Goal: Task Accomplishment & Management: Use online tool/utility

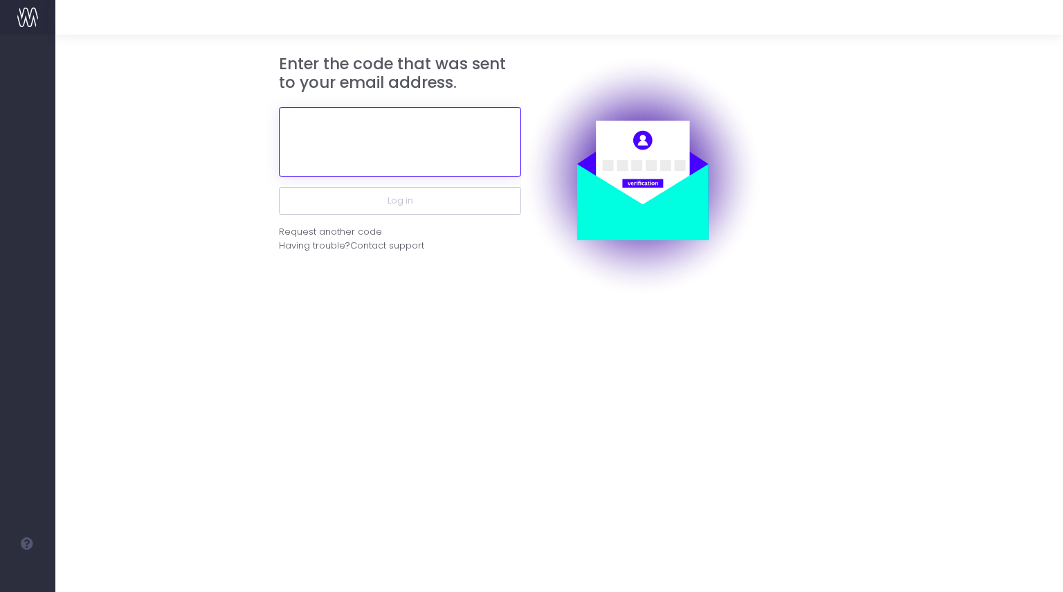
click at [392, 135] on input "text" at bounding box center [400, 141] width 242 height 69
click at [372, 124] on input "text" at bounding box center [400, 141] width 242 height 69
paste input "484286"
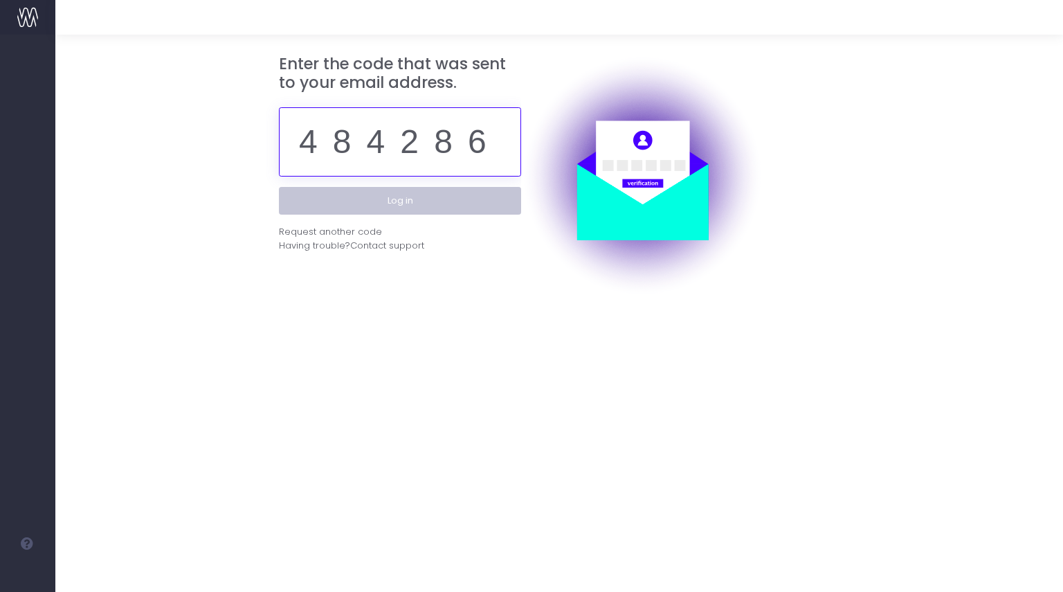
type input "484286"
click at [395, 199] on button "Log in" at bounding box center [400, 201] width 242 height 28
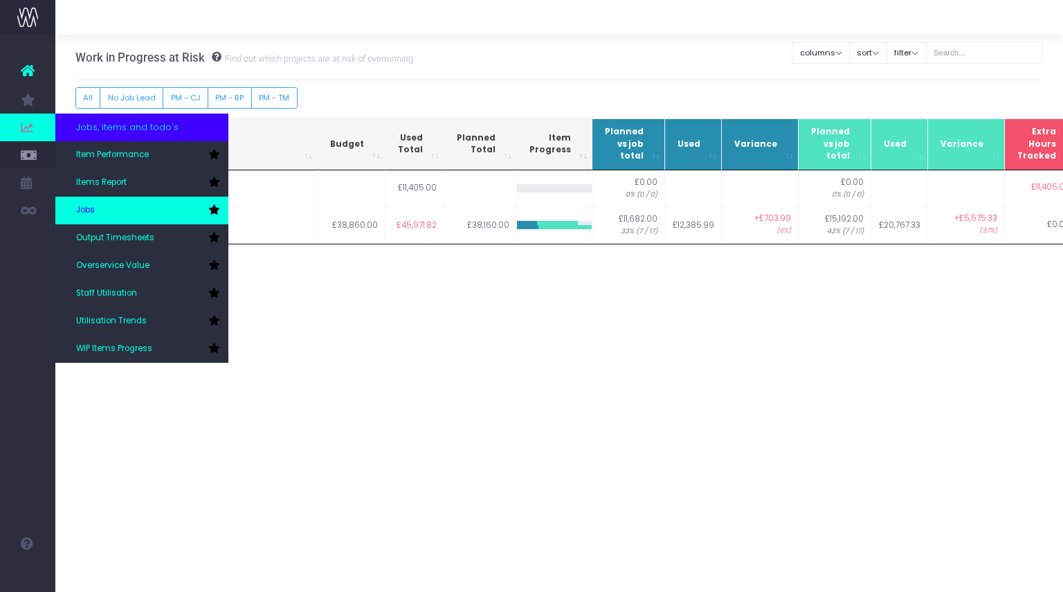
click at [110, 212] on link "Jobs" at bounding box center [141, 211] width 173 height 28
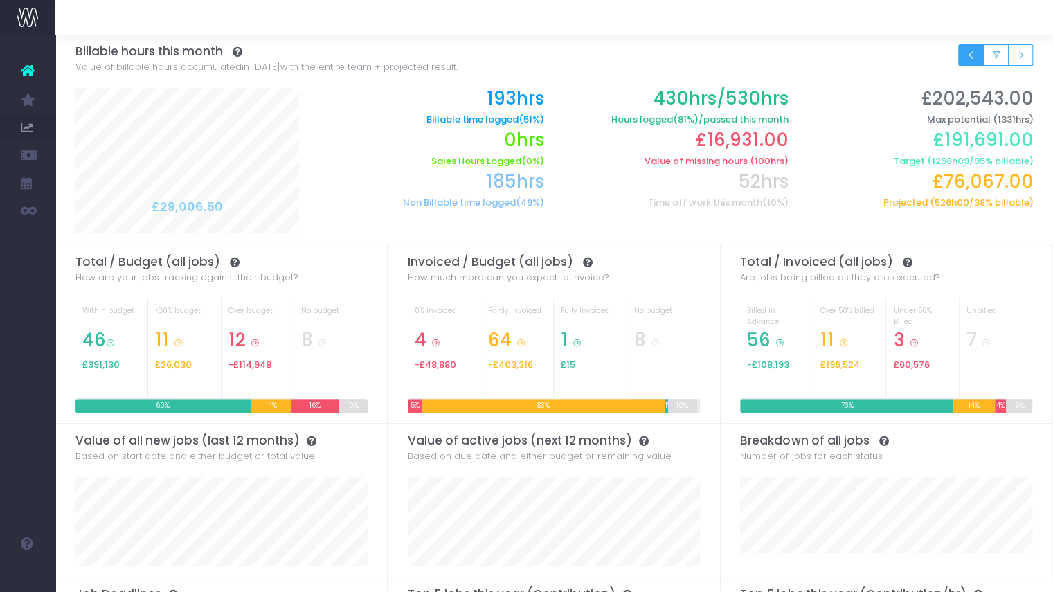
click at [964, 56] on button "Small button group" at bounding box center [971, 54] width 26 height 21
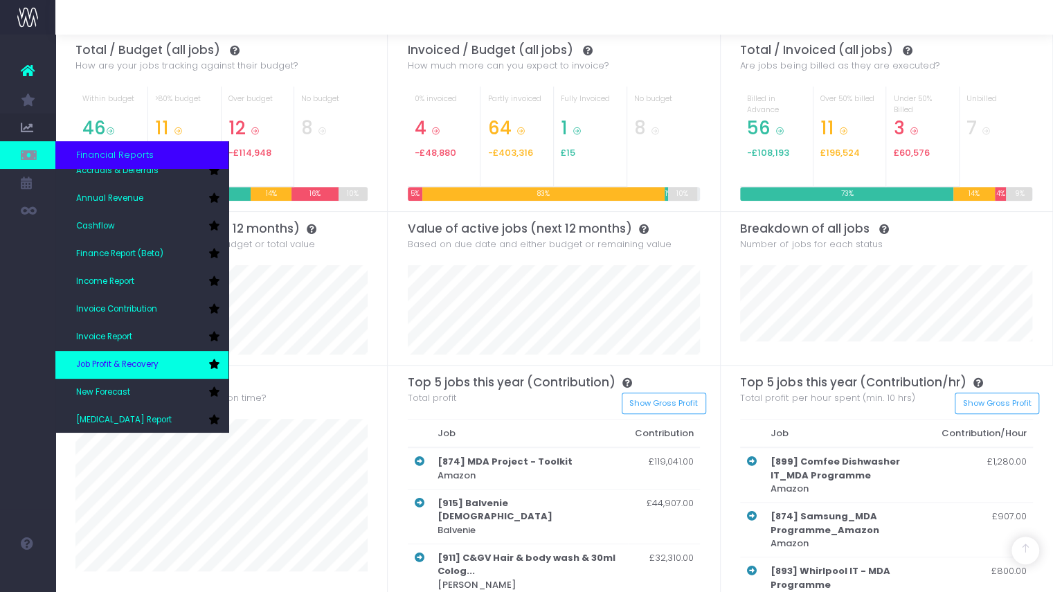
scroll to position [69, 0]
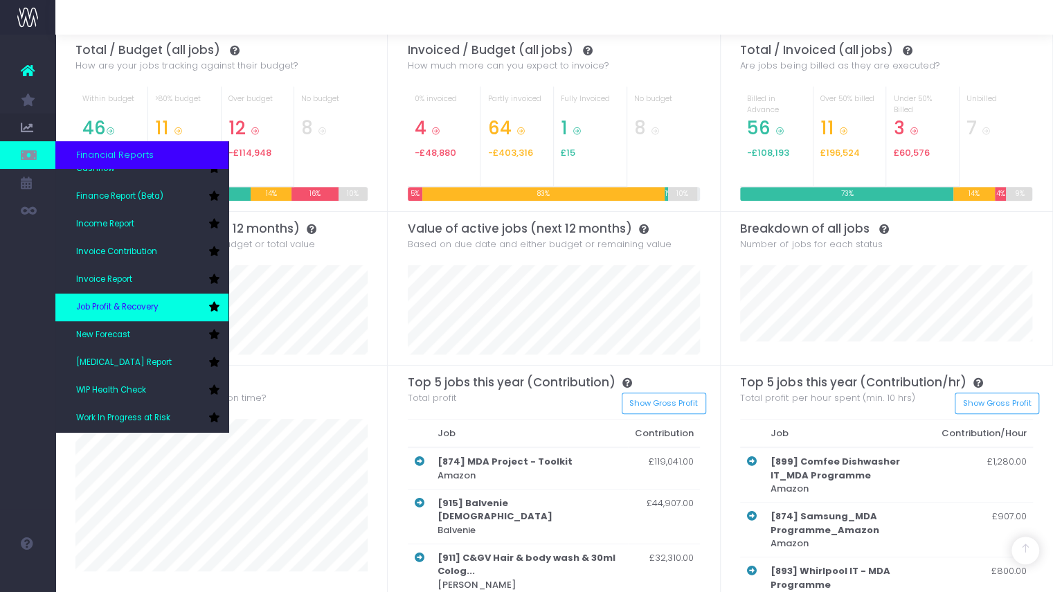
click at [141, 306] on span "Job Profit & Recovery" at bounding box center [117, 307] width 82 height 12
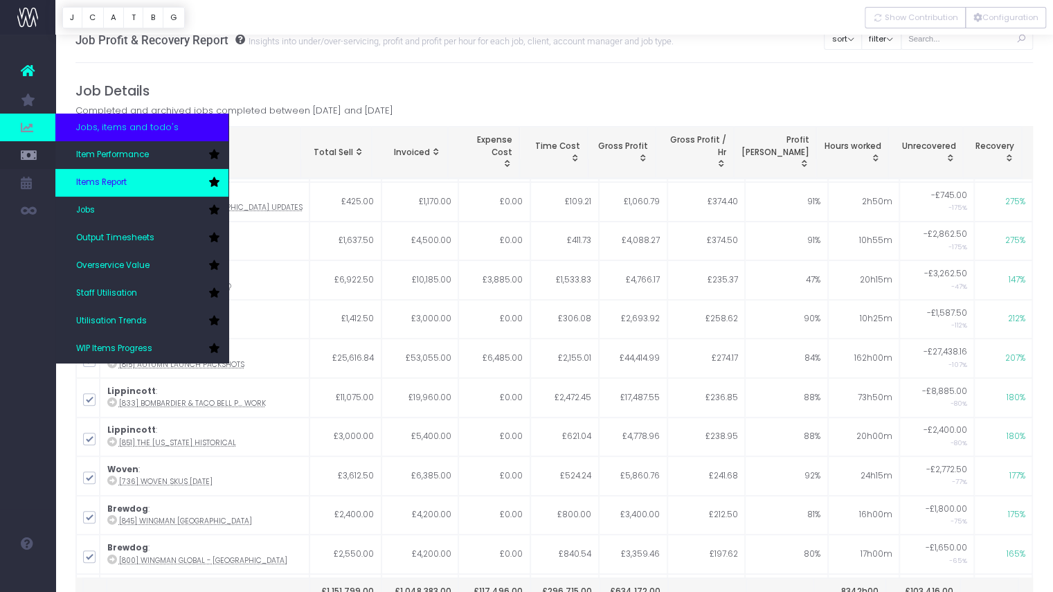
scroll to position [18, 0]
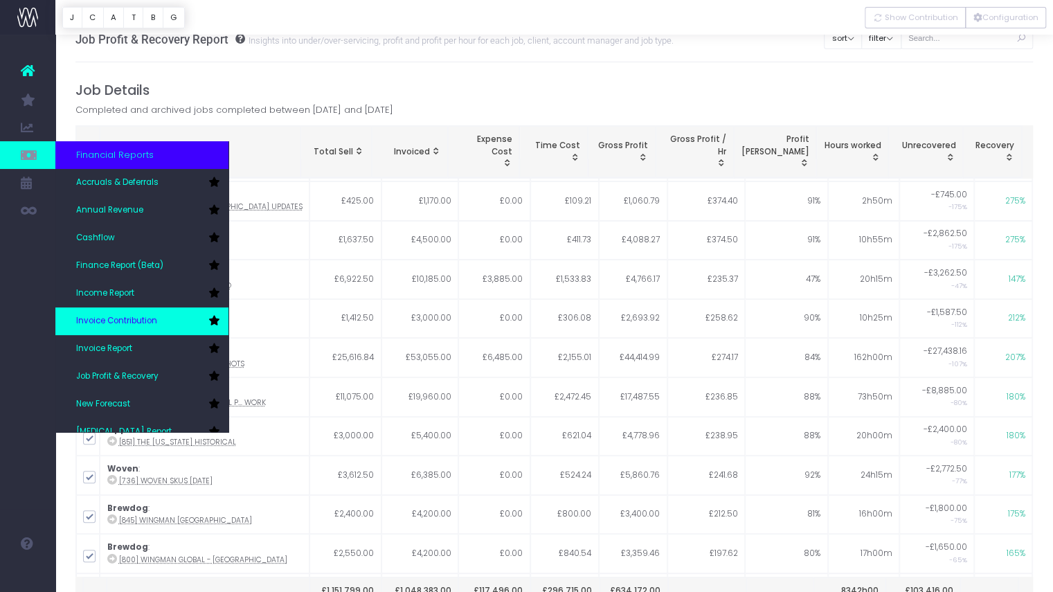
click at [145, 312] on link "Invoice Contribution" at bounding box center [141, 321] width 173 height 28
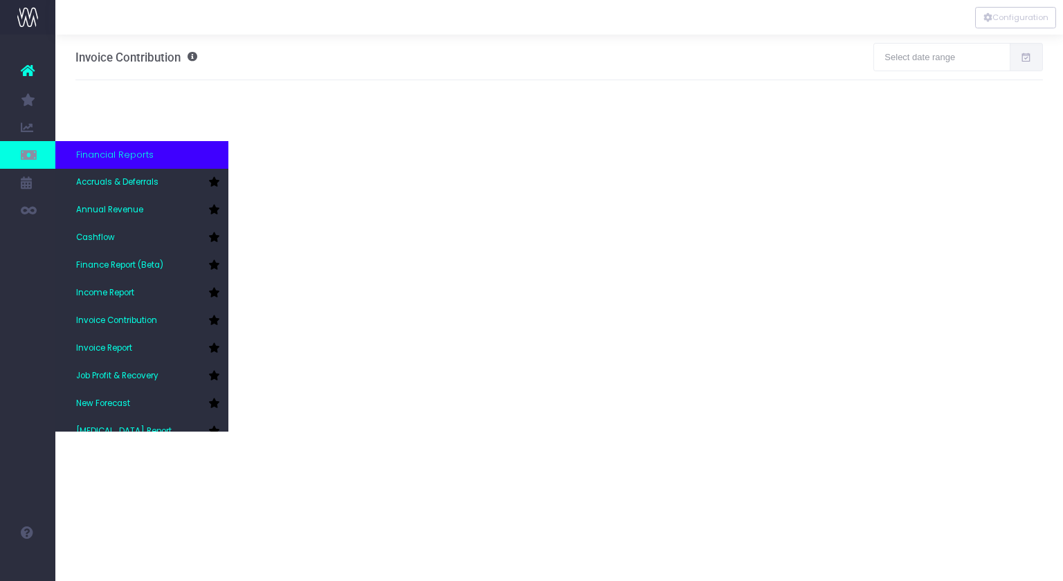
click at [35, 154] on icon at bounding box center [28, 154] width 14 height 15
click at [129, 342] on link "Invoice Report" at bounding box center [141, 349] width 173 height 28
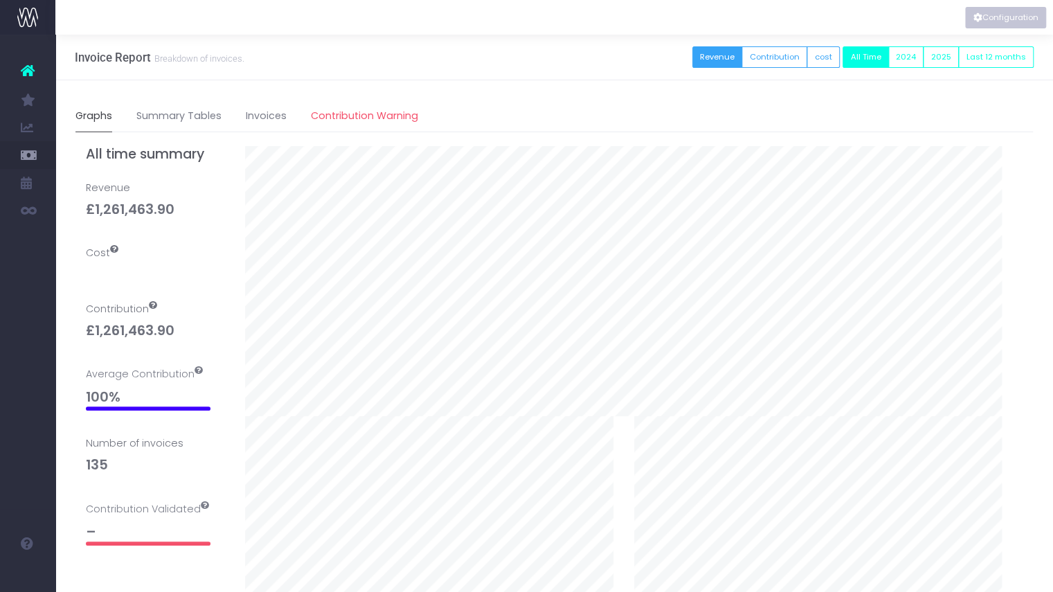
click at [1015, 25] on button "Configuration" at bounding box center [1005, 17] width 81 height 21
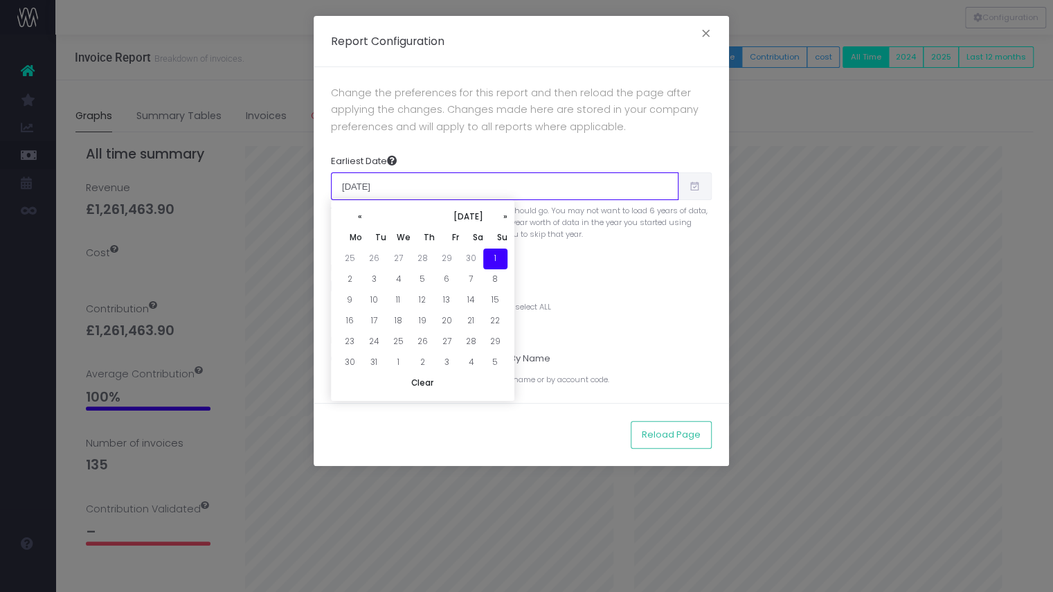
click at [612, 177] on input "[DATE]" at bounding box center [504, 186] width 347 height 28
click at [505, 212] on th "»" at bounding box center [495, 217] width 24 height 21
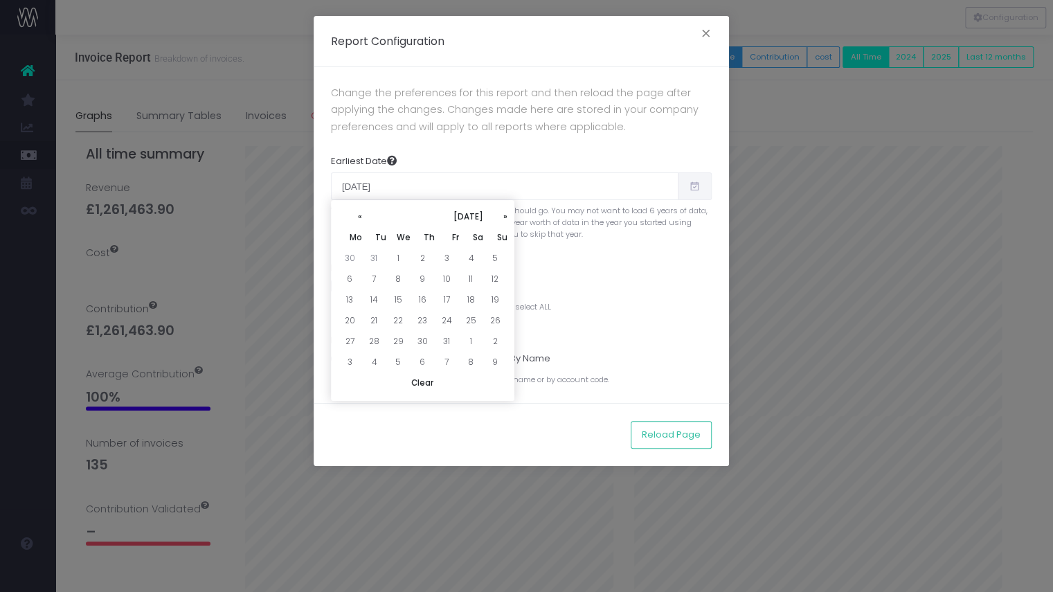
click at [505, 212] on th "»" at bounding box center [495, 217] width 24 height 21
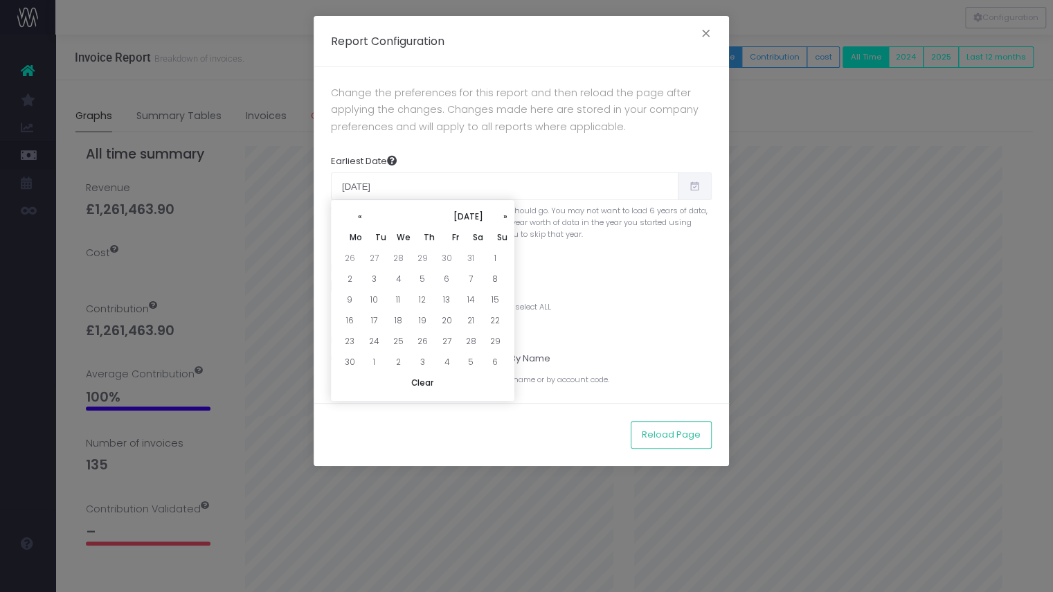
click at [505, 212] on th "»" at bounding box center [495, 217] width 24 height 21
click at [446, 263] on td "1" at bounding box center [447, 259] width 24 height 21
type input "08/01/2025"
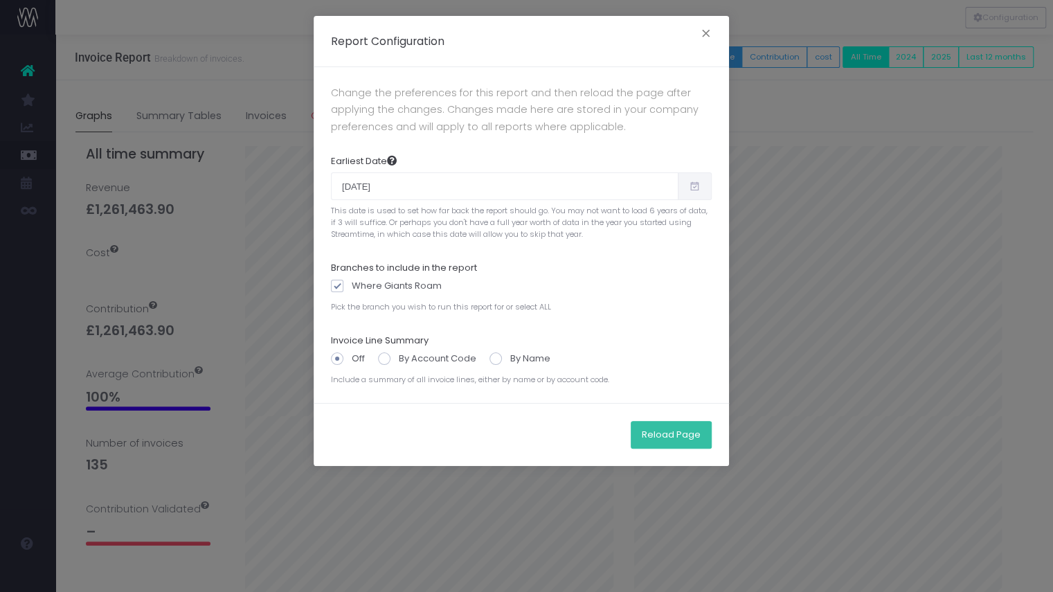
click at [673, 431] on button "Reload Page" at bounding box center [671, 435] width 81 height 28
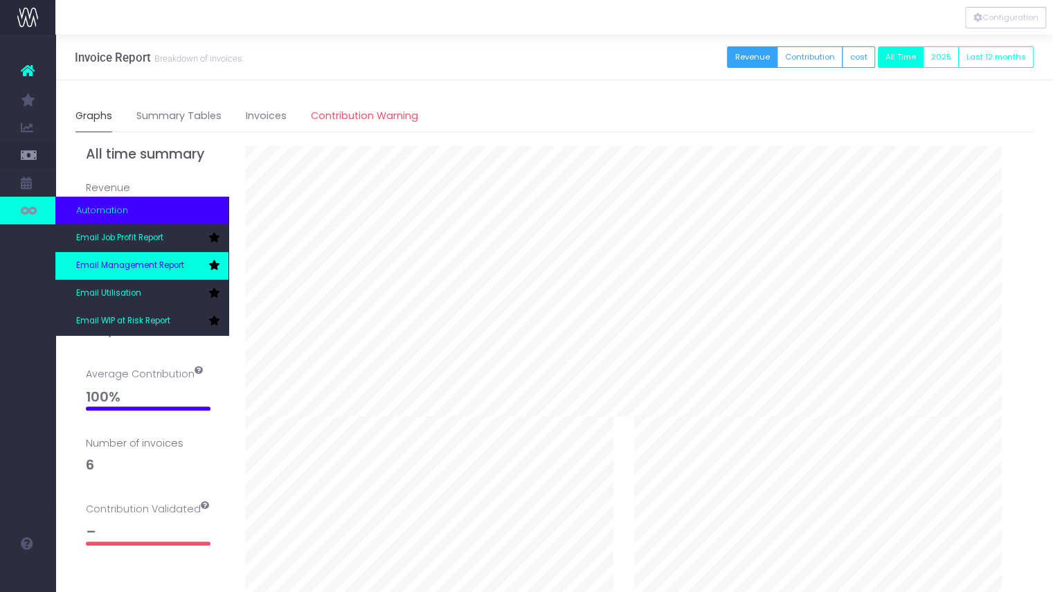
click at [145, 261] on span "Email Management Report" at bounding box center [130, 266] width 108 height 12
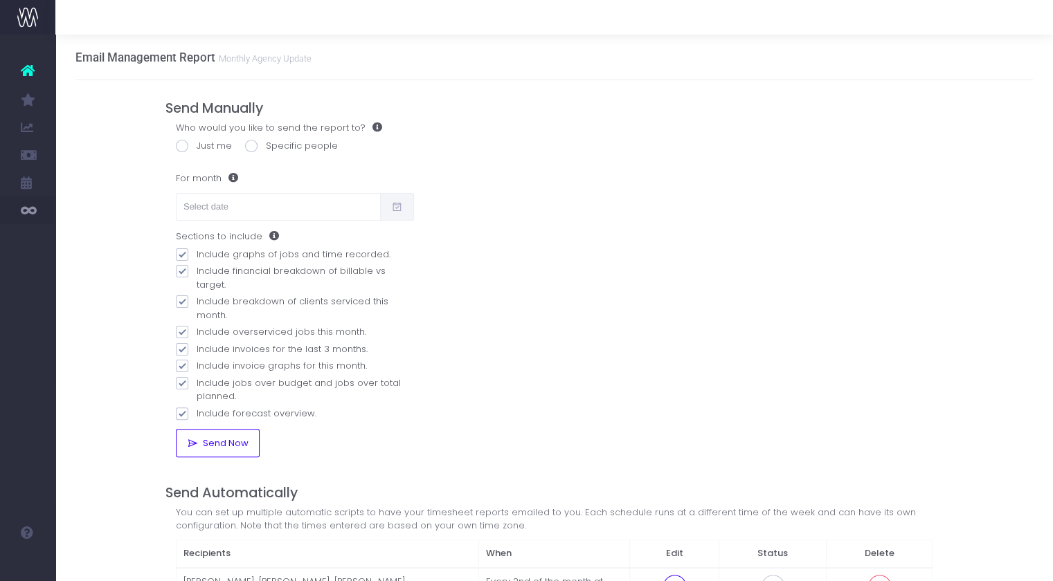
click at [256, 143] on span at bounding box center [251, 146] width 12 height 12
click at [266, 143] on input "Specific people" at bounding box center [270, 143] width 9 height 9
radio input "true"
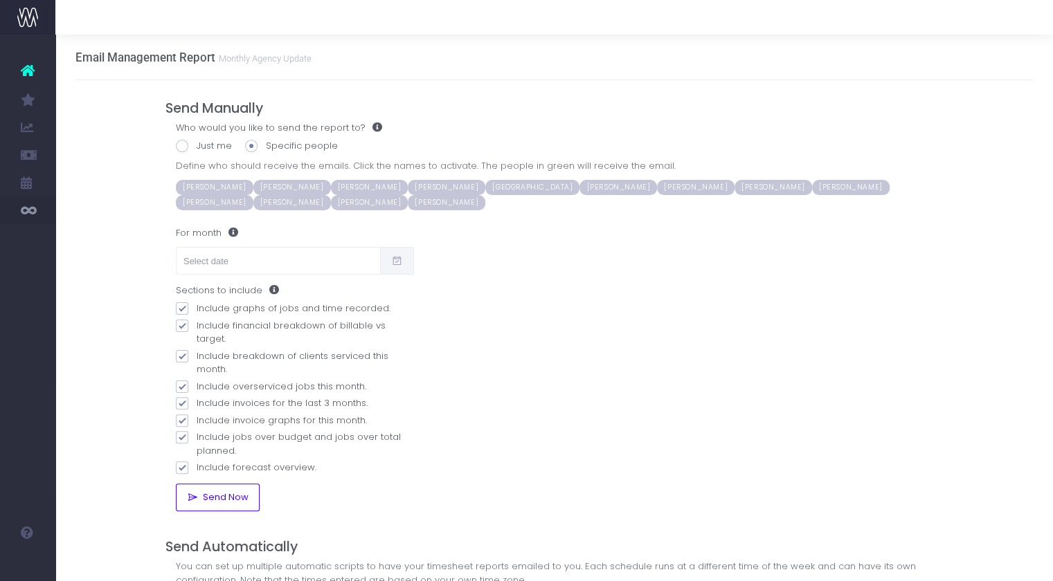
click at [331, 205] on span "[PERSON_NAME]" at bounding box center [370, 202] width 78 height 15
click at [399, 261] on icon at bounding box center [397, 261] width 12 height 0
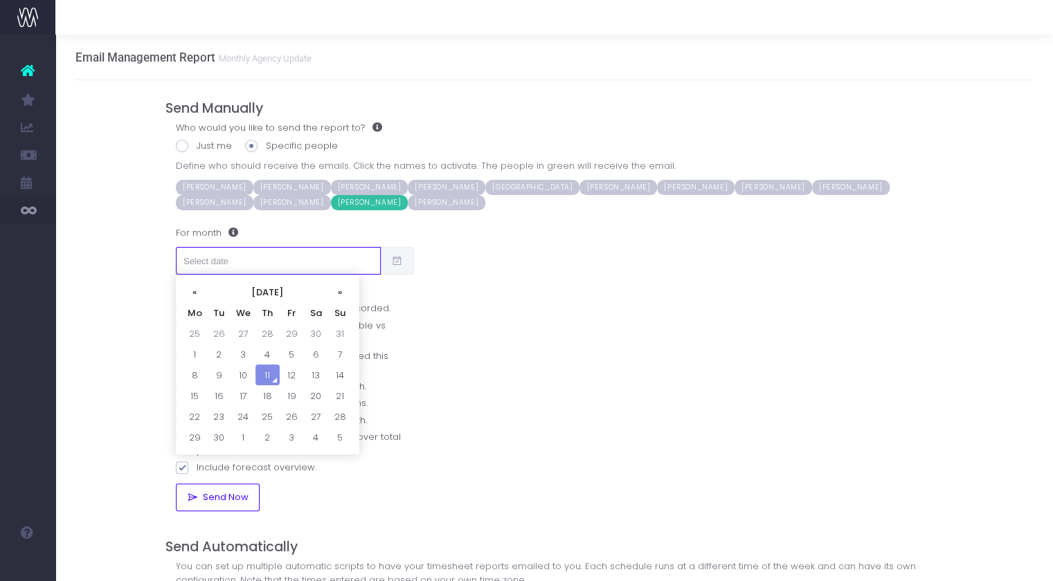
click at [322, 253] on input "text" at bounding box center [279, 261] width 206 height 28
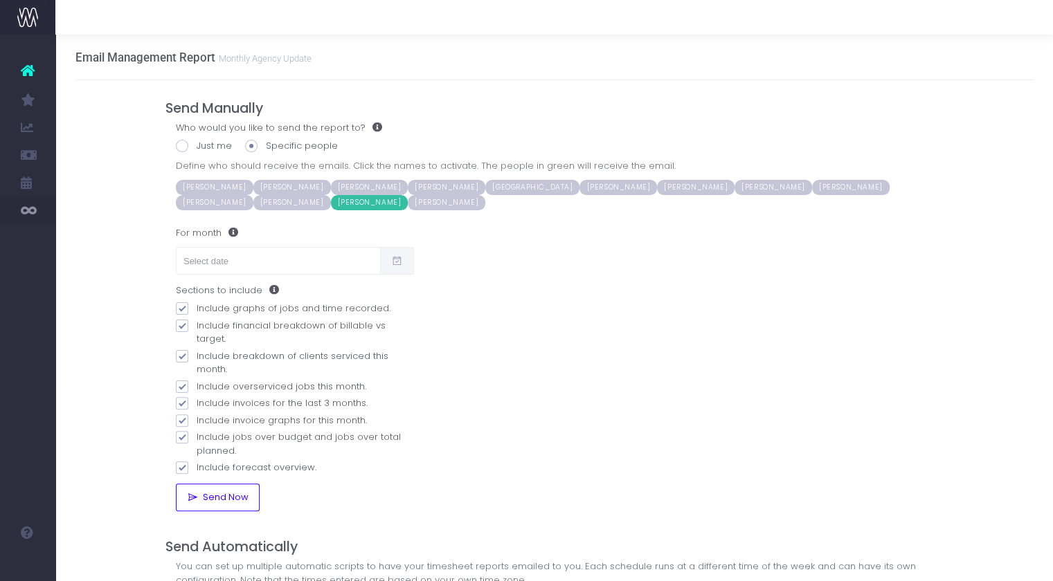
click at [508, 294] on div "Who would you like to send the report to? Just me Specific people Define who sh…" at bounding box center [553, 316] width 777 height 391
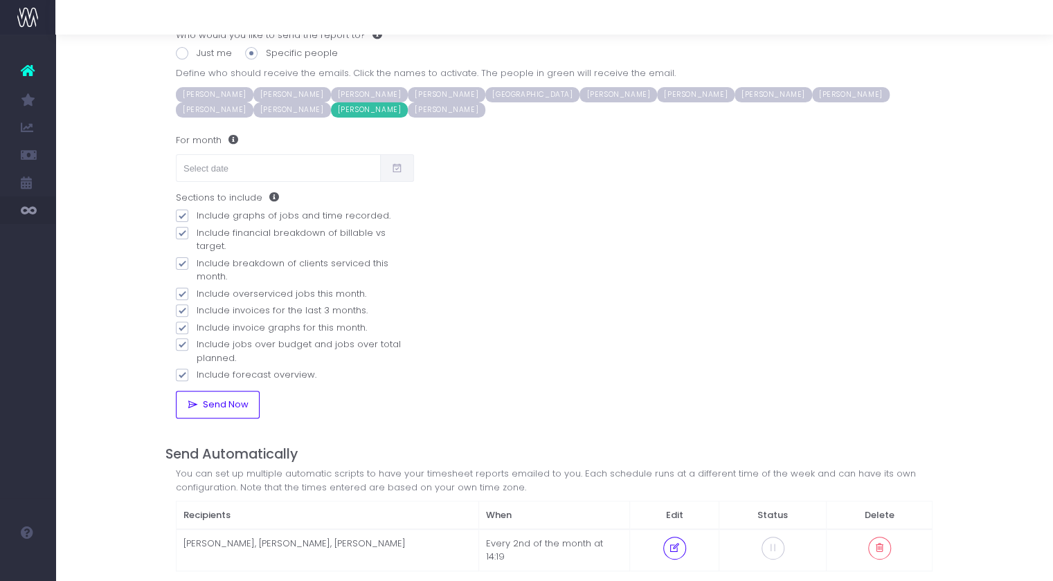
scroll to position [94, 0]
click at [395, 167] on icon at bounding box center [397, 167] width 12 height 0
click at [352, 168] on input "text" at bounding box center [279, 167] width 206 height 28
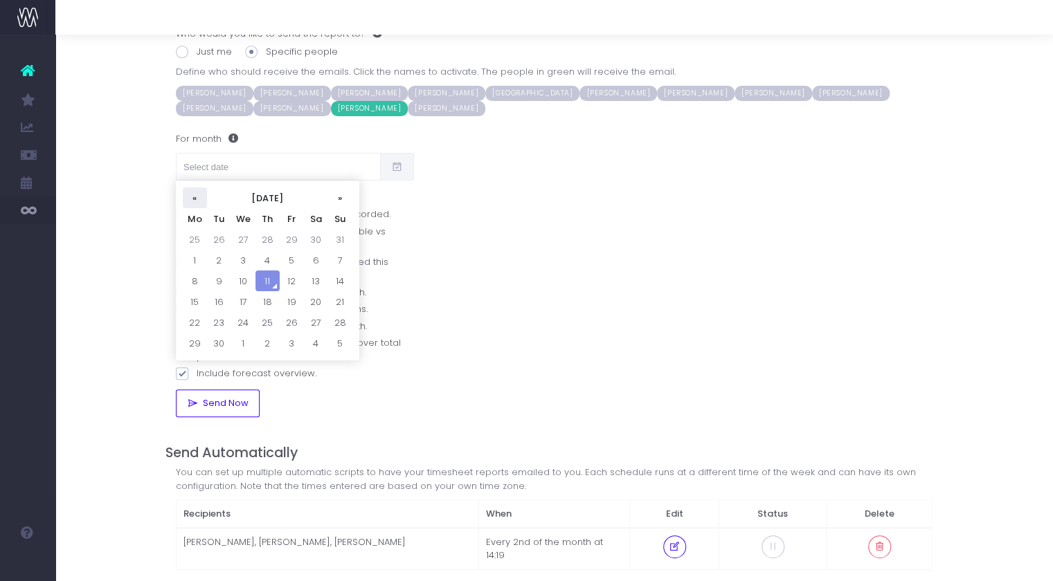
click at [201, 197] on th "«" at bounding box center [195, 198] width 24 height 21
click at [337, 318] on td "31" at bounding box center [340, 322] width 24 height 21
type input "[DATE]"
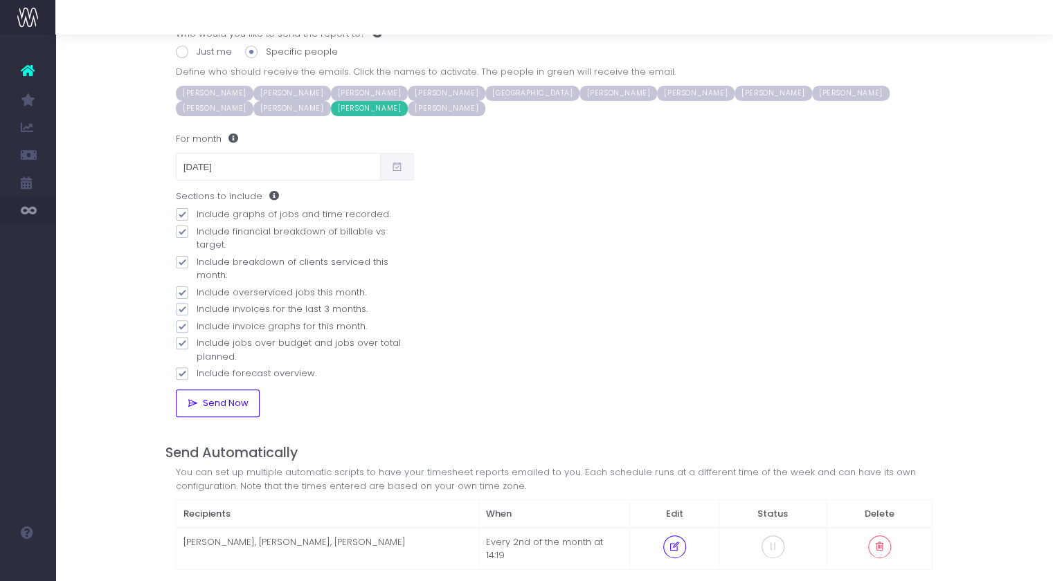
click at [478, 304] on div "Who would you like to send the report to? Just me Specific people Define who sh…" at bounding box center [553, 222] width 777 height 391
click at [225, 398] on span "Send Now" at bounding box center [224, 403] width 51 height 11
click at [349, 91] on span "[PERSON_NAME]" at bounding box center [370, 93] width 78 height 15
click at [331, 110] on span "[PERSON_NAME]" at bounding box center [370, 108] width 78 height 15
click at [215, 398] on span "Send Now" at bounding box center [224, 403] width 51 height 11
